Goal: Navigation & Orientation: Find specific page/section

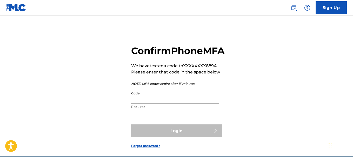
click at [155, 104] on input "Code" at bounding box center [175, 96] width 88 height 15
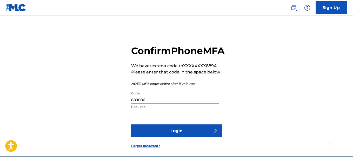
type input "889086"
click at [179, 138] on button "Login" at bounding box center [176, 131] width 91 height 13
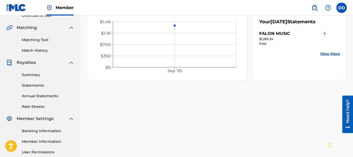
scroll to position [112, 0]
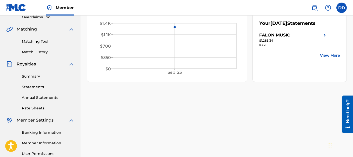
click at [37, 87] on link "Statements" at bounding box center [48, 87] width 52 height 5
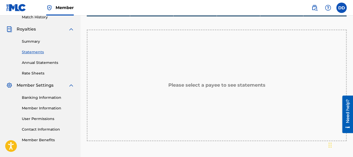
scroll to position [152, 0]
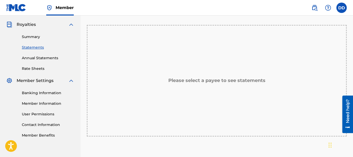
click at [36, 70] on link "Rate Sheets" at bounding box center [48, 68] width 52 height 5
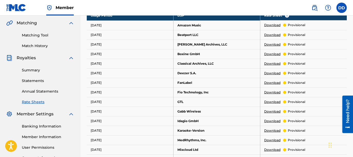
scroll to position [107, 0]
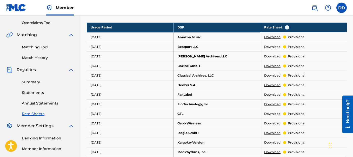
click at [32, 58] on link "Match History" at bounding box center [48, 57] width 52 height 5
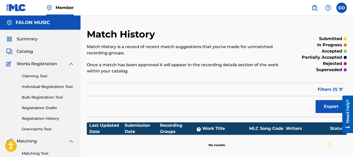
click at [22, 38] on span "Summary" at bounding box center [27, 39] width 21 height 6
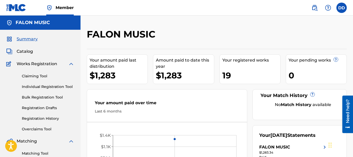
drag, startPoint x: 352, startPoint y: 30, endPoint x: 354, endPoint y: 40, distance: 10.5
click at [352, 40] on html "Accessibility Screen-Reader Guide, Feedback, and Issue Reporting | New window C…" at bounding box center [176, 78] width 353 height 157
click at [23, 51] on span "Catalog" at bounding box center [25, 52] width 16 height 6
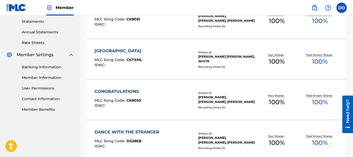
scroll to position [168, 0]
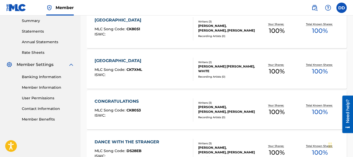
click at [110, 61] on div "[GEOGRAPHIC_DATA]" at bounding box center [118, 61] width 49 height 6
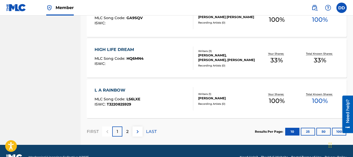
scroll to position [419, 0]
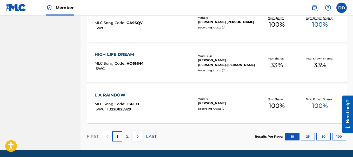
click at [125, 138] on div "2" at bounding box center [127, 137] width 10 height 10
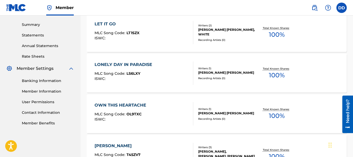
scroll to position [396, 0]
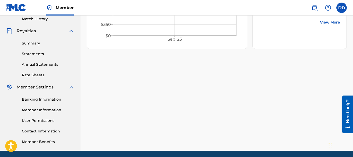
scroll to position [164, 0]
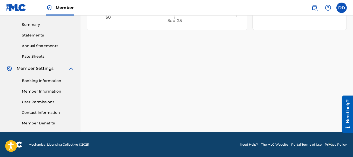
click at [33, 37] on link "Statements" at bounding box center [48, 35] width 52 height 5
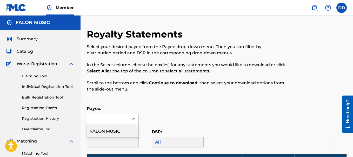
click at [133, 120] on icon at bounding box center [133, 119] width 5 height 5
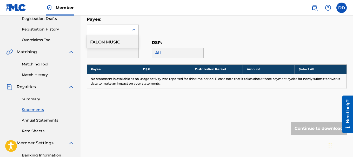
scroll to position [88, 0]
